Goal: Check status: Check status

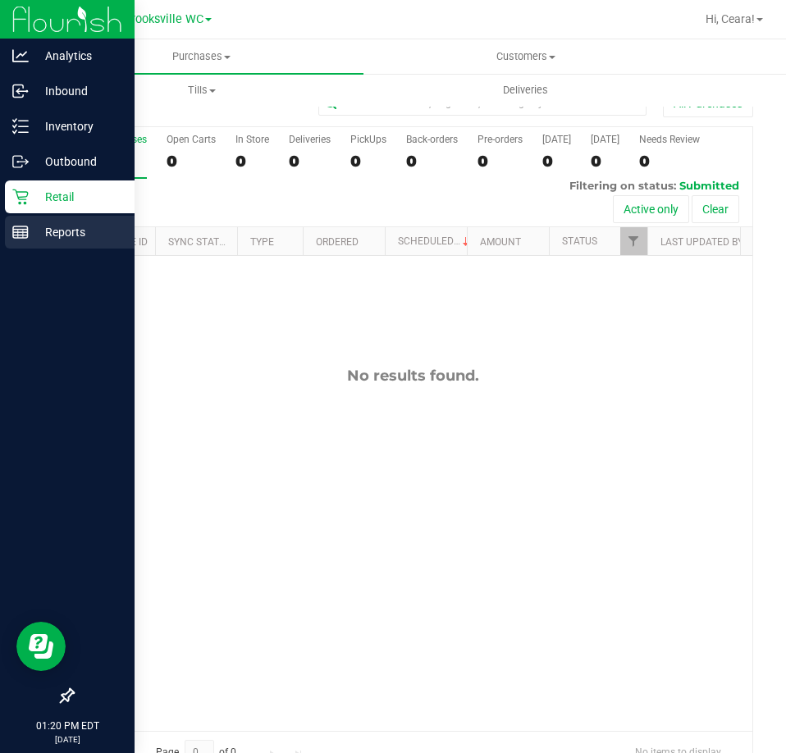
click at [19, 222] on div "Reports" at bounding box center [70, 232] width 130 height 33
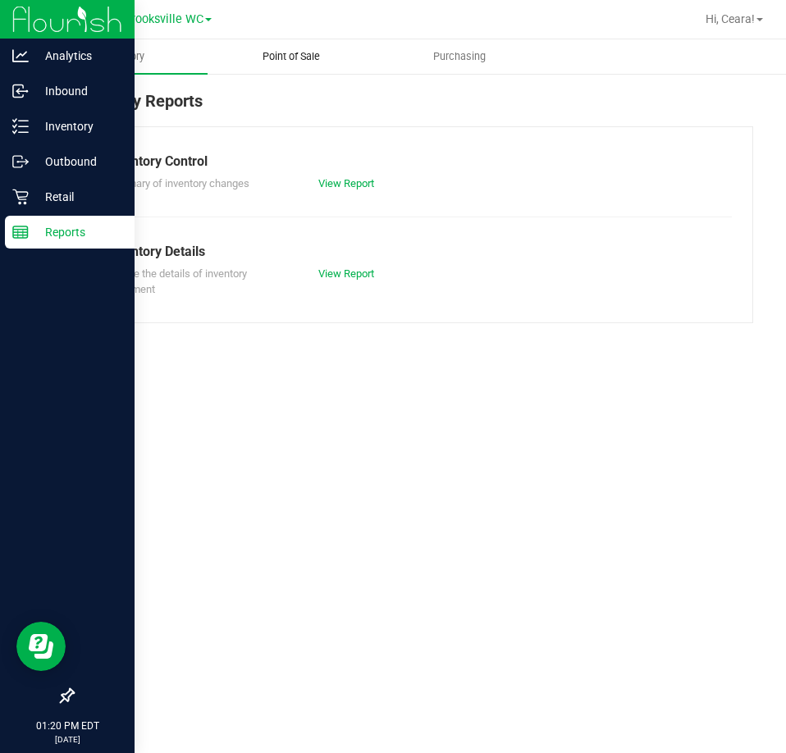
click at [290, 65] on uib-tab-heading "Point of Sale" at bounding box center [291, 56] width 167 height 33
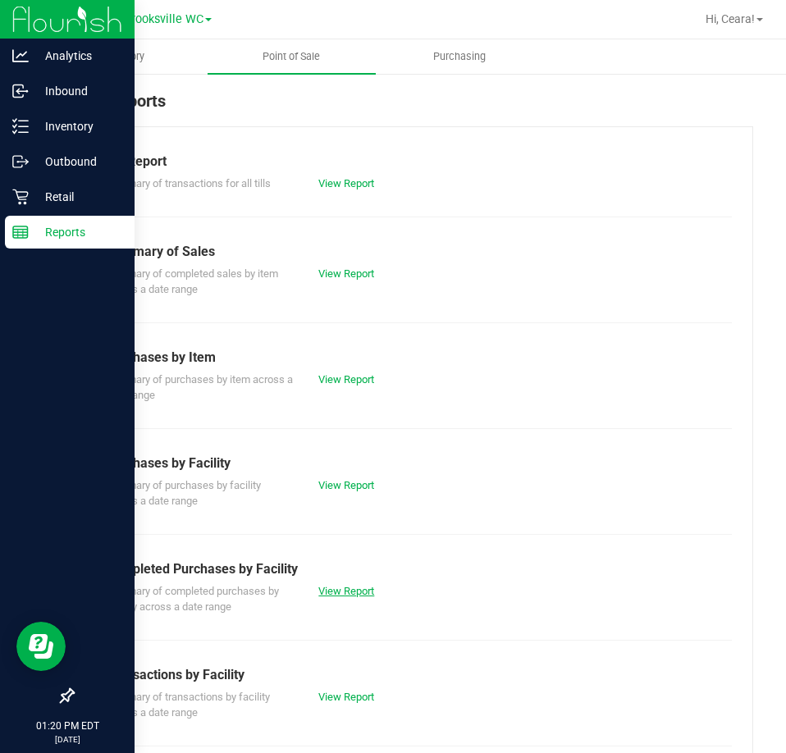
click at [336, 588] on link "View Report" at bounding box center [346, 591] width 56 height 12
